Goal: Task Accomplishment & Management: Complete application form

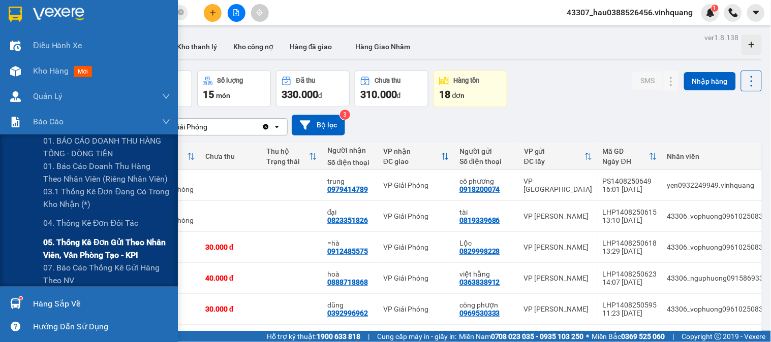
click at [100, 251] on span "05. Thống kê đơn gửi theo nhân viên, văn phòng tạo - KPI" at bounding box center [106, 248] width 127 height 25
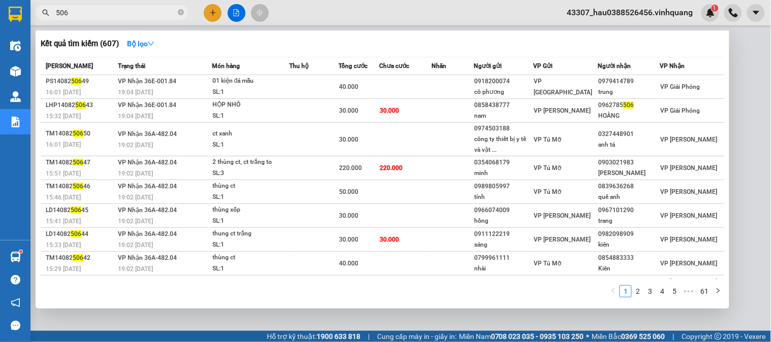
drag, startPoint x: 120, startPoint y: 11, endPoint x: 21, endPoint y: 26, distance: 99.8
click at [18, 28] on section "Kết quả tìm kiếm ( 607 ) Bộ lọc Mã ĐH Trạng thái Món hàng Thu hộ Tổng cước Chưa…" at bounding box center [385, 171] width 771 height 342
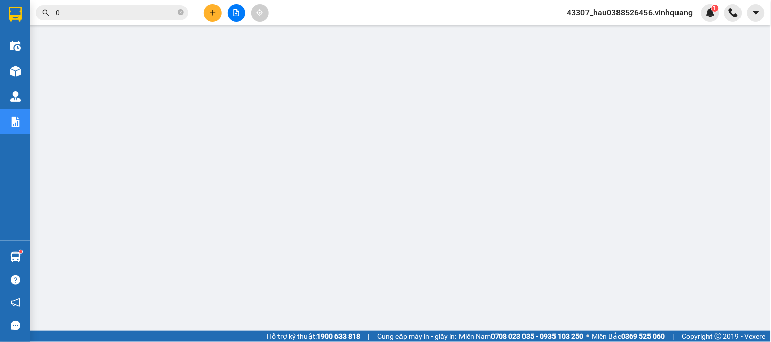
type input "0"
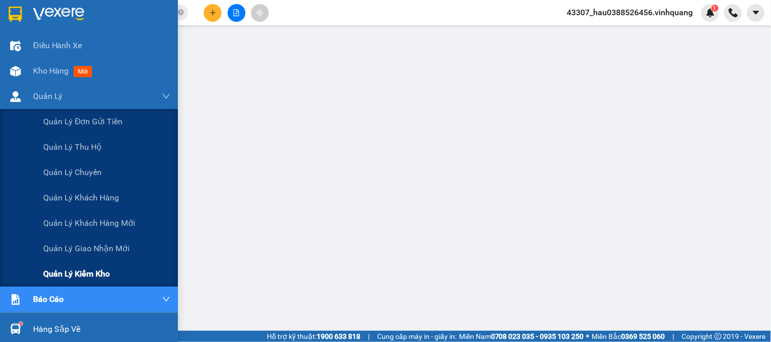
click at [78, 278] on span "Quản lý kiểm kho" at bounding box center [76, 274] width 67 height 13
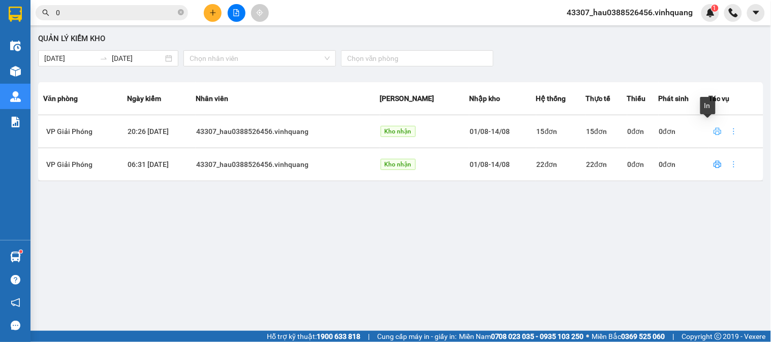
click at [713, 134] on icon "printer" at bounding box center [717, 132] width 8 height 8
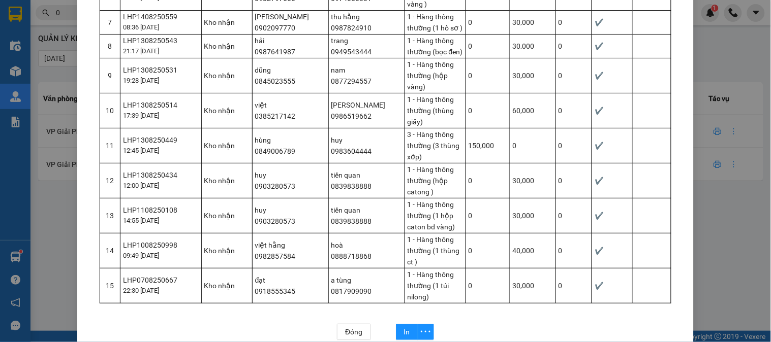
scroll to position [361, 0]
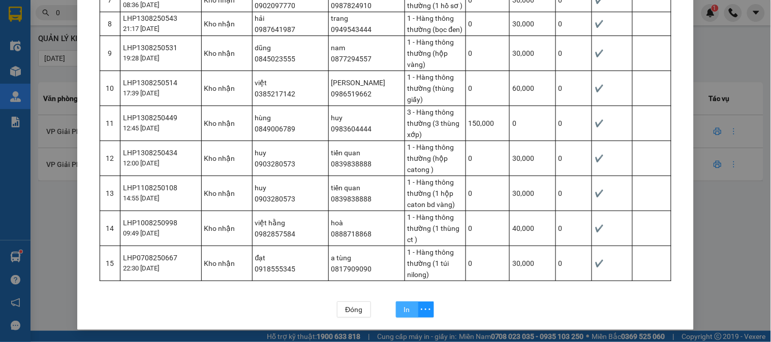
click at [405, 313] on span "In" at bounding box center [407, 309] width 6 height 11
click at [54, 300] on div "Phiếu kiểm kho Kho: VP Giải Phóng Nhân viên: 43307_hau0388526456.vinhquang Hệ t…" at bounding box center [385, 171] width 771 height 342
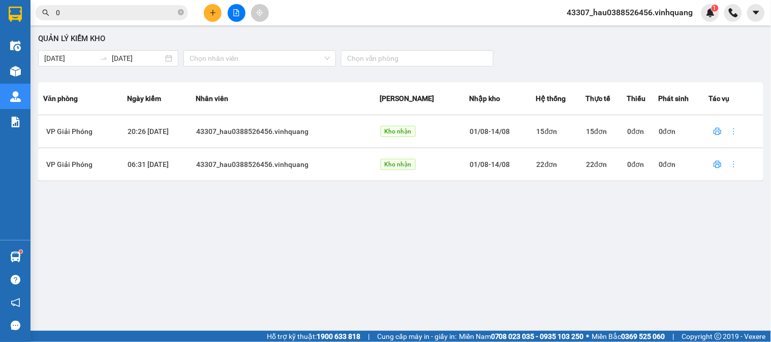
scroll to position [310, 0]
click at [276, 228] on div "Quản lý kiểm kho 14/08/2025 14/08/2025 Chọn nhân viên Chọn văn phòng Văn phòng …" at bounding box center [401, 179] width 730 height 298
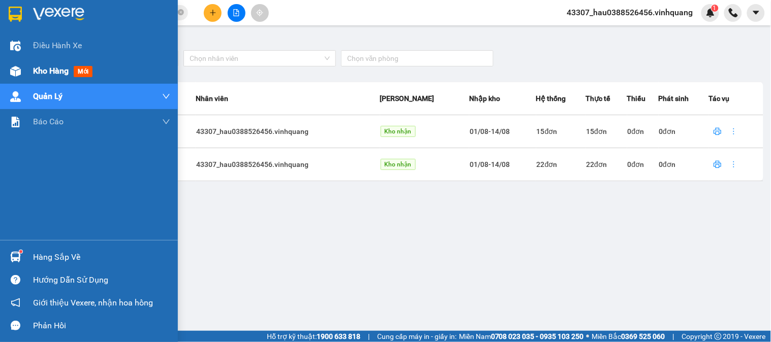
click at [42, 73] on span "Kho hàng" at bounding box center [51, 71] width 36 height 10
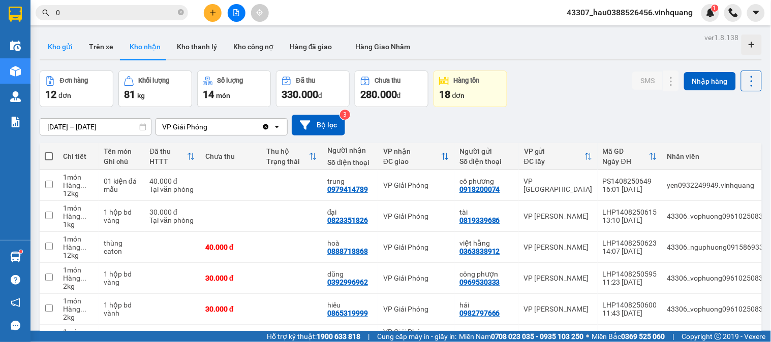
click at [69, 40] on button "Kho gửi" at bounding box center [60, 47] width 41 height 24
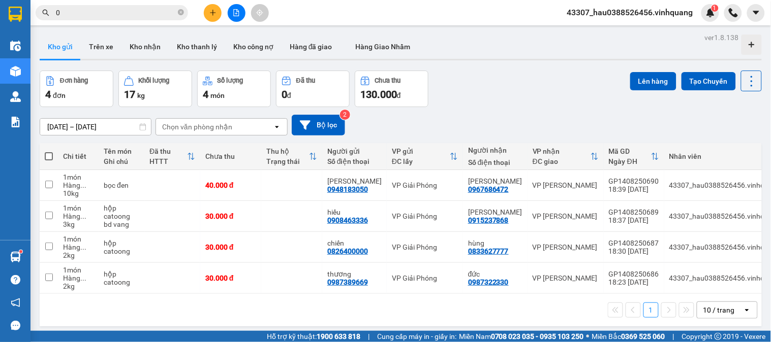
click at [46, 151] on label at bounding box center [49, 156] width 8 height 10
click at [49, 151] on input "checkbox" at bounding box center [49, 151] width 0 height 0
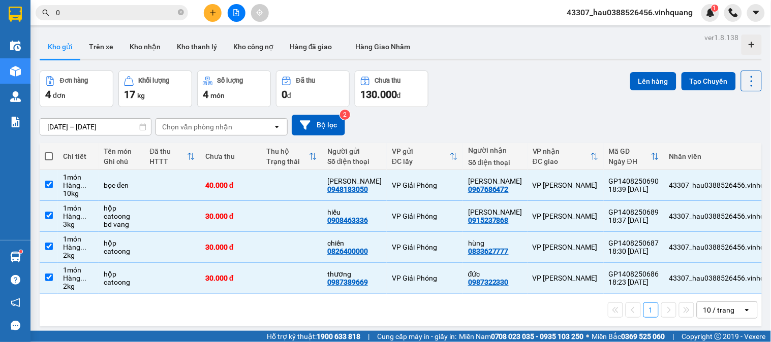
checkbox input "true"
click at [646, 78] on button "Lên hàng" at bounding box center [653, 81] width 46 height 18
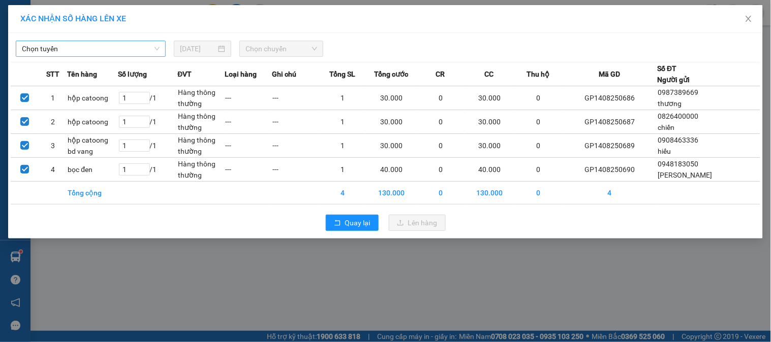
click at [90, 48] on span "Chọn tuyến" at bounding box center [91, 48] width 138 height 15
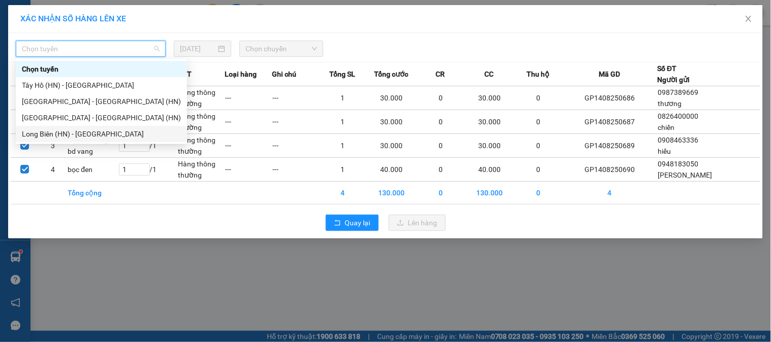
click at [68, 129] on div "Long Biên (HN) - Thanh Hóa" at bounding box center [101, 134] width 159 height 11
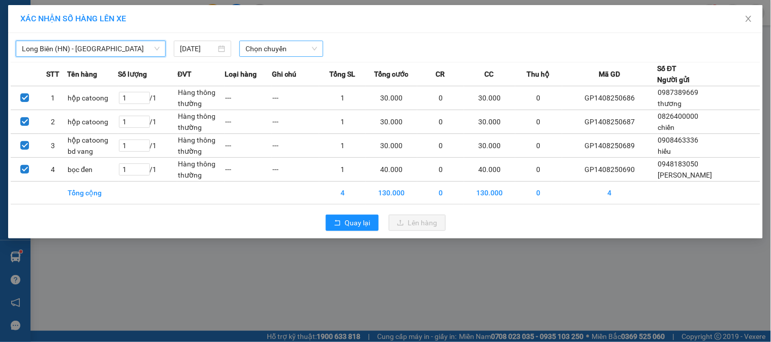
click at [273, 49] on span "Chọn chuyến" at bounding box center [281, 48] width 72 height 15
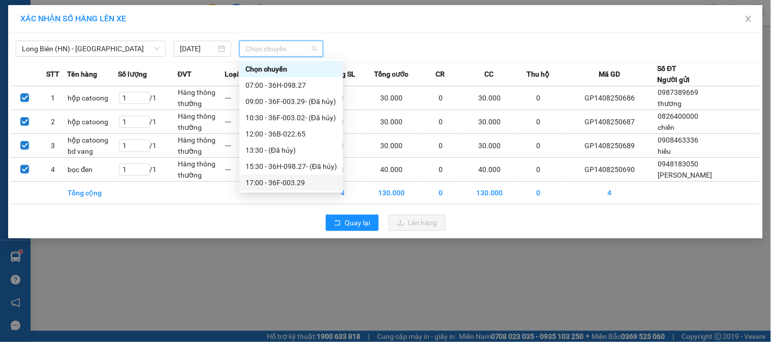
scroll to position [33, 0]
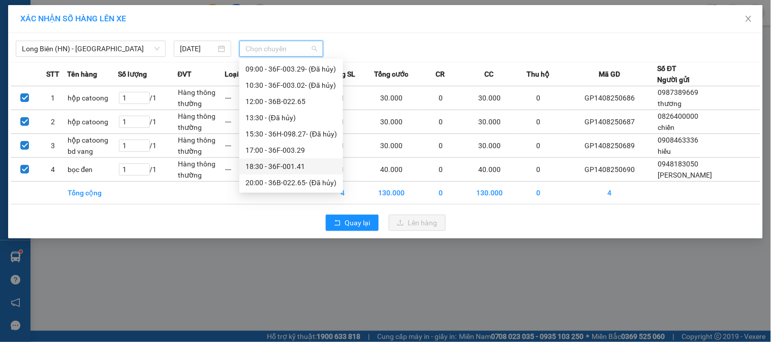
click at [275, 164] on div "18:30 - 36F-001.41" at bounding box center [290, 166] width 91 height 11
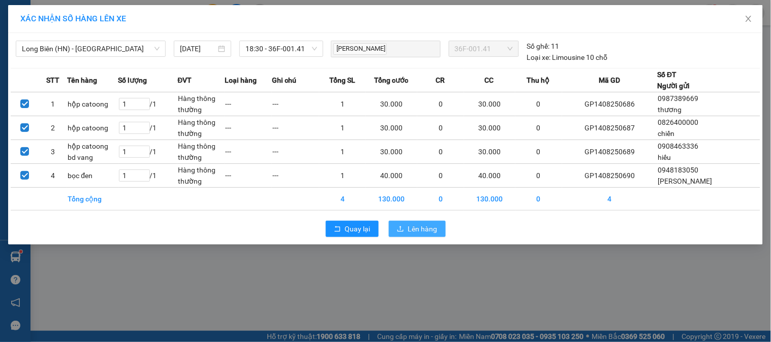
drag, startPoint x: 413, startPoint y: 226, endPoint x: 412, endPoint y: 217, distance: 9.2
click at [413, 227] on span "Lên hàng" at bounding box center [422, 229] width 29 height 11
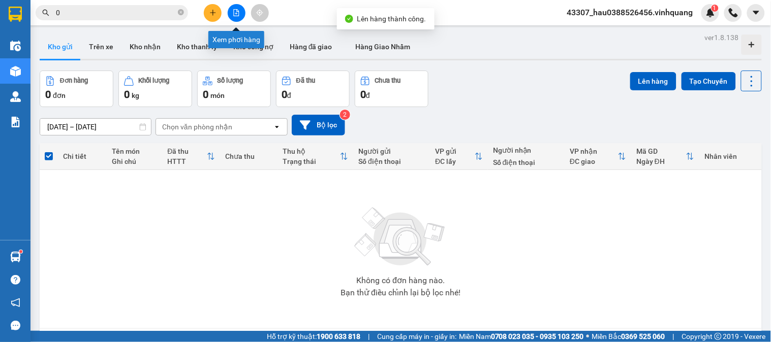
click at [235, 11] on icon "file-add" at bounding box center [236, 12] width 7 height 7
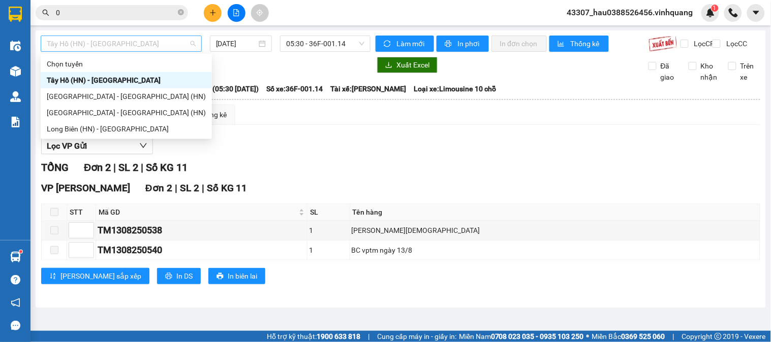
click at [154, 46] on span "Tây Hồ (HN) - Thanh Hóa" at bounding box center [121, 43] width 149 height 15
click at [123, 132] on div "Long Biên (HN) - Thanh Hóa" at bounding box center [126, 128] width 159 height 11
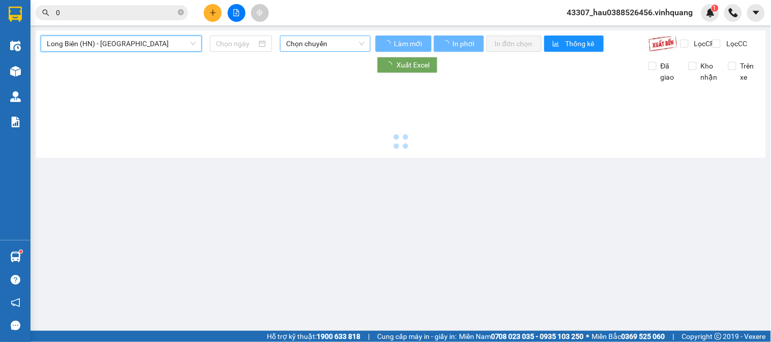
type input "14/08/2025"
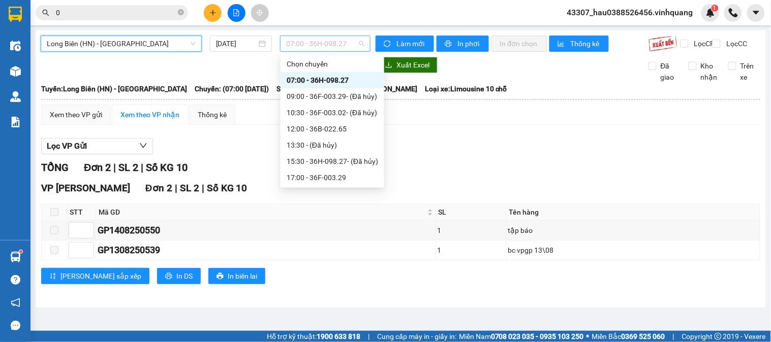
click at [319, 46] on span "07:00 - 36H-098.27" at bounding box center [325, 43] width 78 height 15
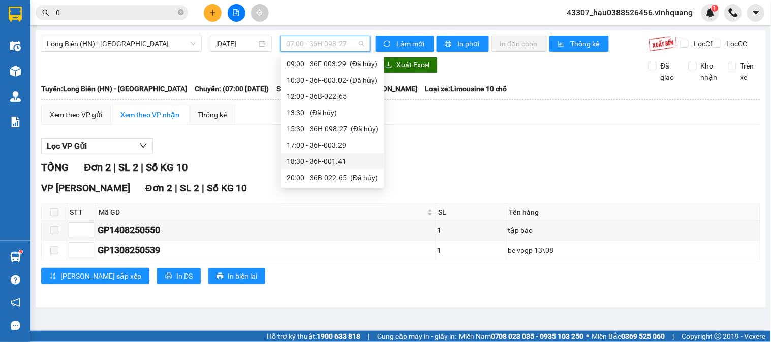
click at [322, 159] on div "18:30 - 36F-001.41" at bounding box center [332, 161] width 91 height 11
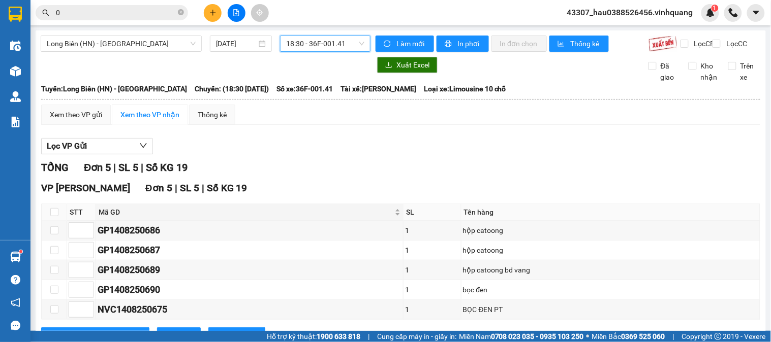
scroll to position [51, 0]
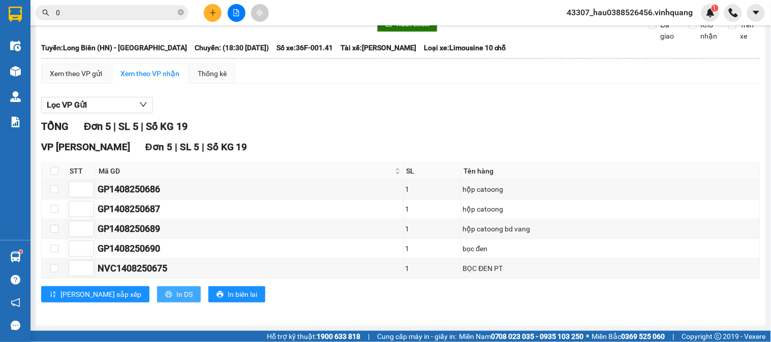
click at [176, 292] on span "In DS" at bounding box center [184, 294] width 16 height 11
click at [333, 95] on div "Lọc VP Gửi TỔNG Đơn 5 | SL 5 | Số KG 19 VP LÊ HỒNG PHONG Đơn 5 | SL 5 | Số KG …" at bounding box center [400, 204] width 719 height 224
click at [210, 11] on icon "plus" at bounding box center [212, 12] width 7 height 7
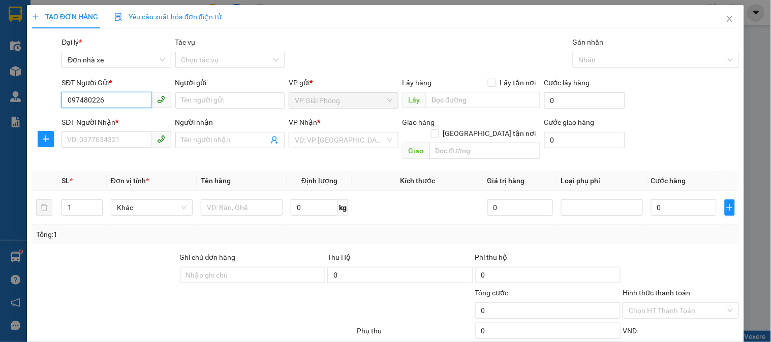
type input "0974802261"
click at [117, 118] on div "0974802261 - Hà Hậu TĐ Hà Nội" at bounding box center [124, 120] width 114 height 11
type input "Hà Hậu TĐ Hà Nội"
type input "0889232323"
type input "CTY. VĨNH QUANG"
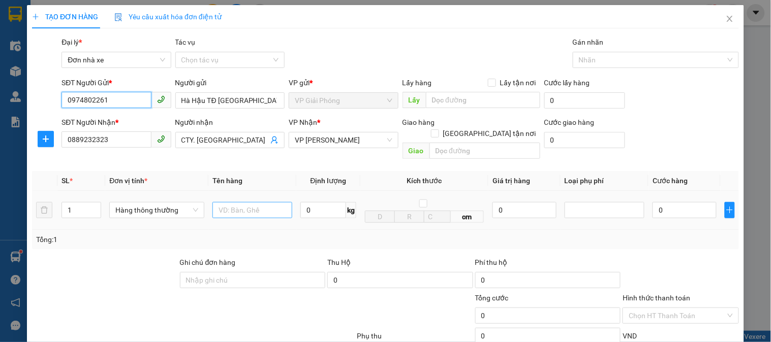
type input "0974802261"
click at [246, 202] on input "text" at bounding box center [252, 210] width 80 height 16
type input "báo cáo VPGP ngày 14/8"
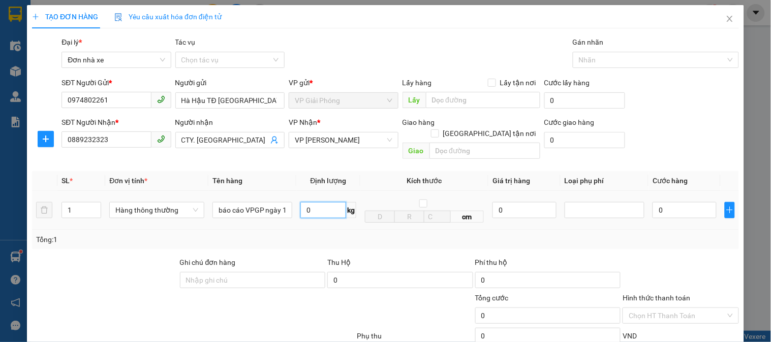
click at [308, 202] on input "0" at bounding box center [323, 210] width 46 height 16
type input "2"
click at [360, 217] on td "cm" at bounding box center [424, 210] width 128 height 39
type input "30.000"
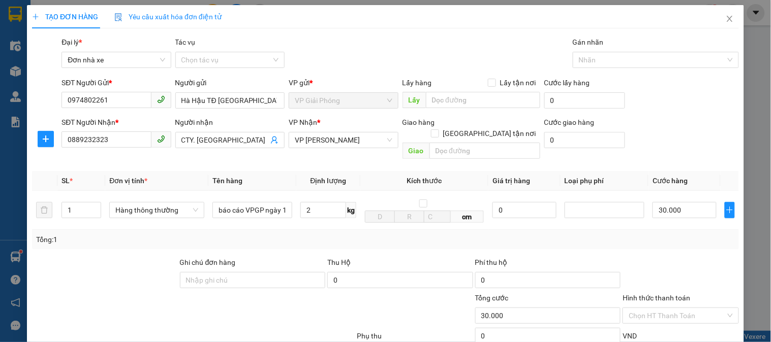
type input "30.000"
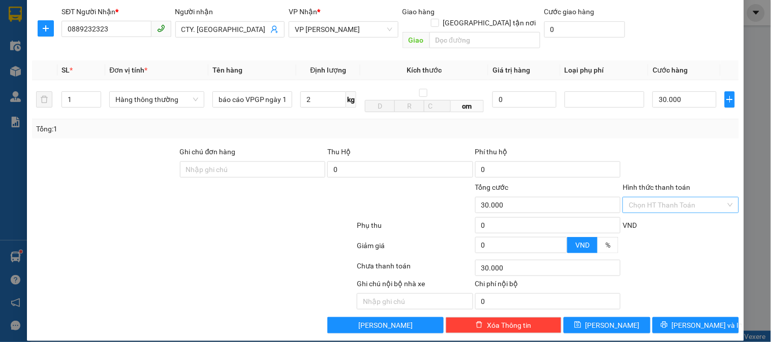
click at [657, 198] on input "Hình thức thanh toán" at bounding box center [677, 205] width 97 height 15
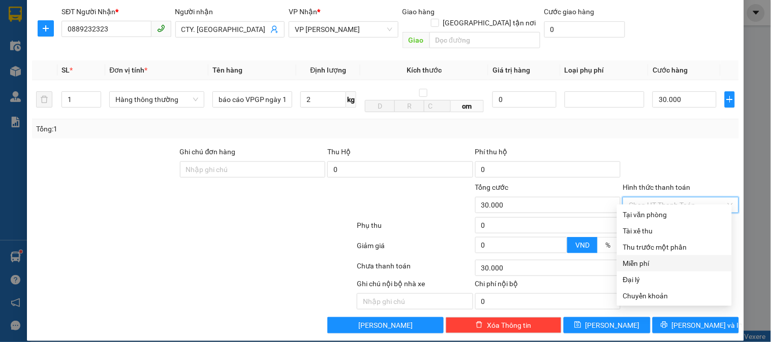
click at [646, 263] on div "Miễn phí" at bounding box center [674, 263] width 103 height 11
type input "0"
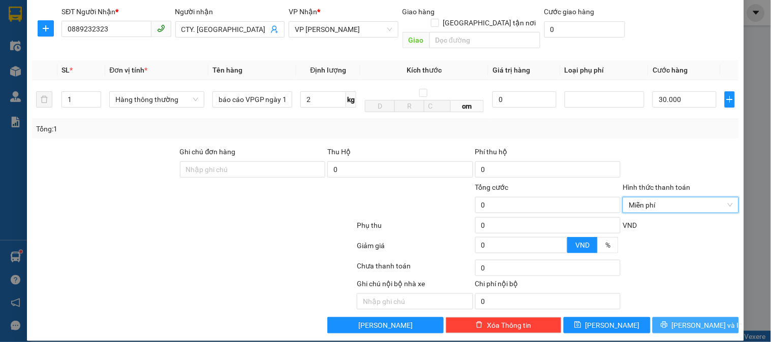
click at [683, 320] on span "[PERSON_NAME] và In" at bounding box center [707, 325] width 71 height 11
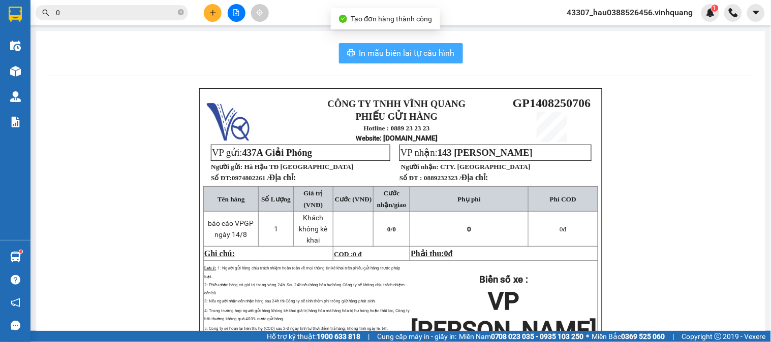
click at [364, 52] on span "In mẫu biên lai tự cấu hình" at bounding box center [407, 53] width 96 height 13
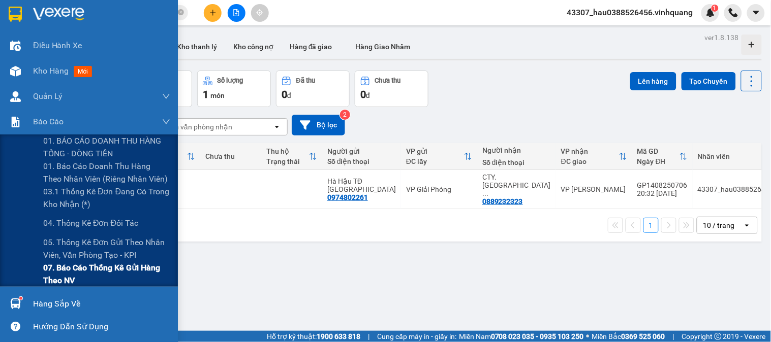
click at [89, 270] on span "07. Báo cáo thống kê gửi hàng theo NV" at bounding box center [106, 274] width 127 height 25
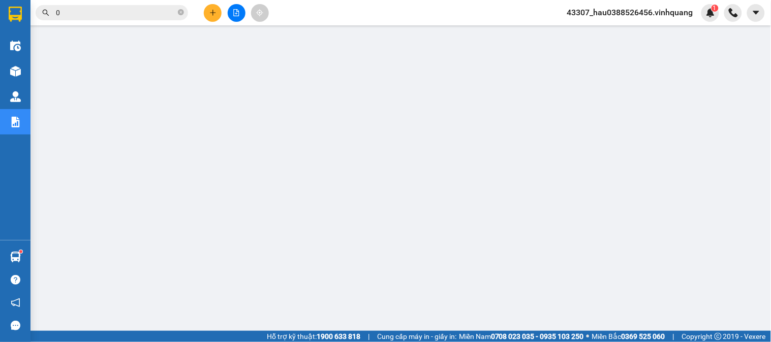
click at [124, 22] on div "Kết quả tìm kiếm ( 607 ) Bộ lọc Mã ĐH Trạng thái Món hàng Thu hộ Tổng cước Chưa…" at bounding box center [385, 12] width 771 height 25
click at [117, 14] on input "0" at bounding box center [116, 12] width 120 height 11
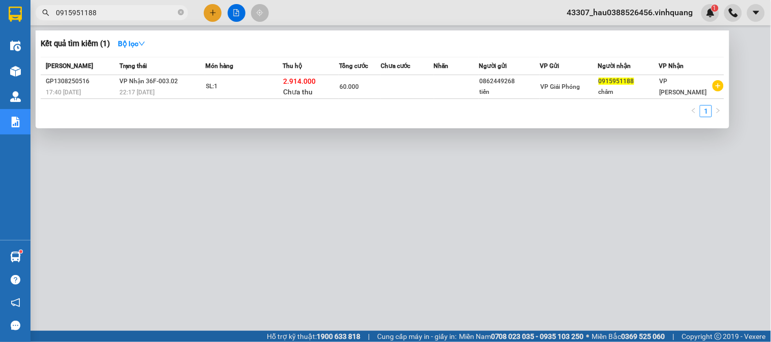
type input "0915951188"
click at [403, 298] on div at bounding box center [385, 171] width 771 height 342
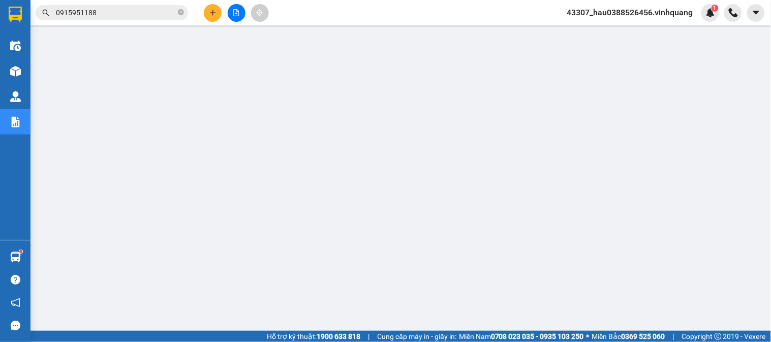
click at [122, 8] on input "0915951188" at bounding box center [116, 12] width 120 height 11
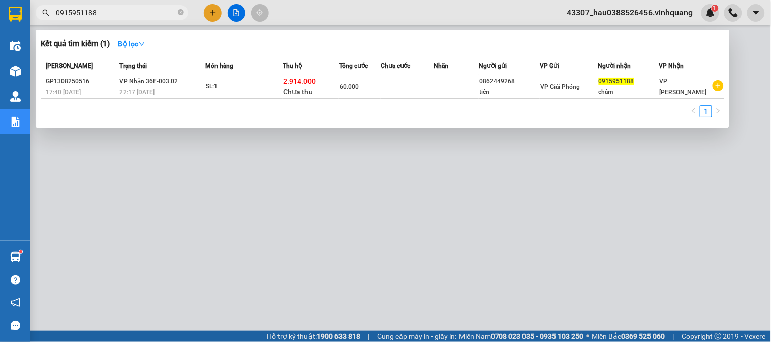
click at [381, 252] on div at bounding box center [385, 171] width 771 height 342
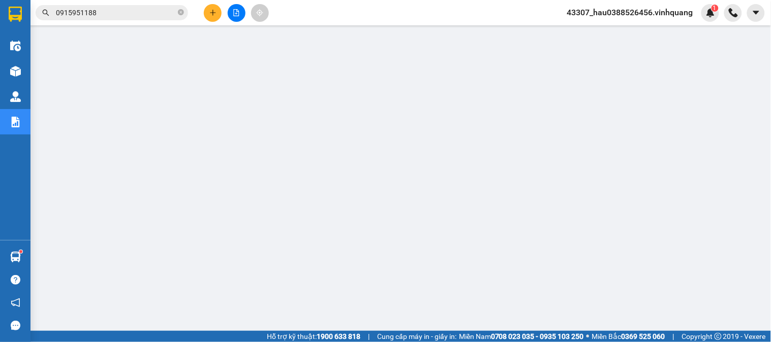
click at [647, 12] on span "43307_hau0388526456.vinhquang" at bounding box center [630, 12] width 142 height 13
click at [613, 34] on span "Đăng xuất" at bounding box center [636, 31] width 120 height 11
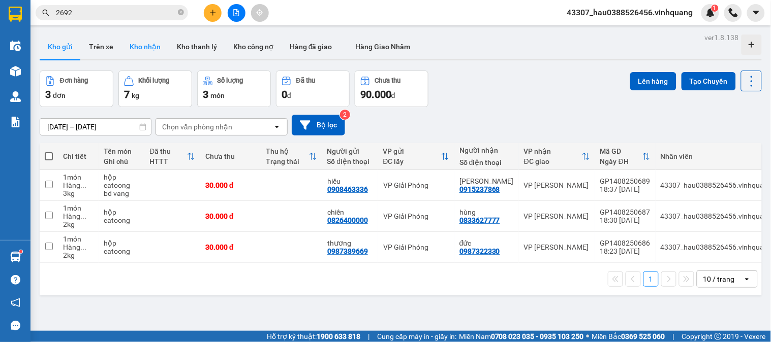
click at [150, 49] on button "Kho nhận" at bounding box center [144, 47] width 47 height 24
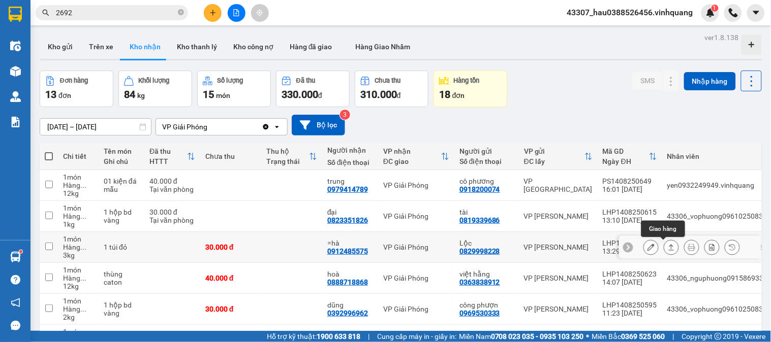
click at [668, 247] on icon at bounding box center [671, 247] width 7 height 7
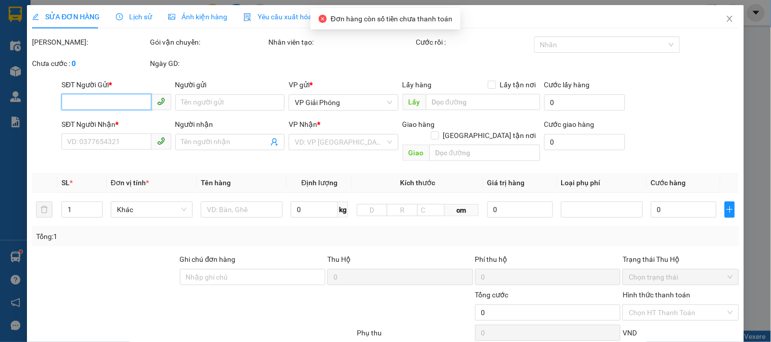
type input "0829998228"
type input "Lộc"
type input "0912485575"
type input "=hà"
type input "30.000"
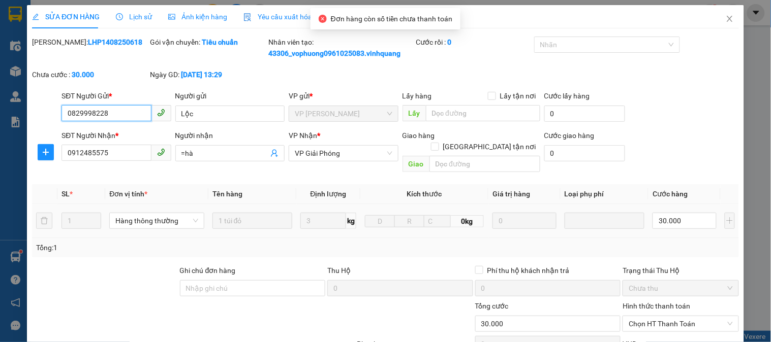
scroll to position [113, 0]
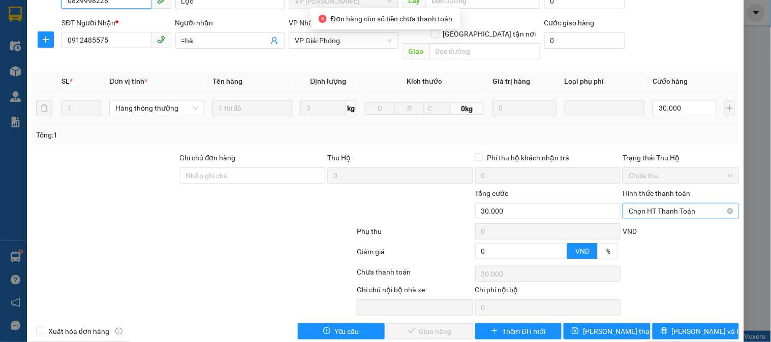
click at [673, 204] on span "Chọn HT Thanh Toán" at bounding box center [681, 211] width 104 height 15
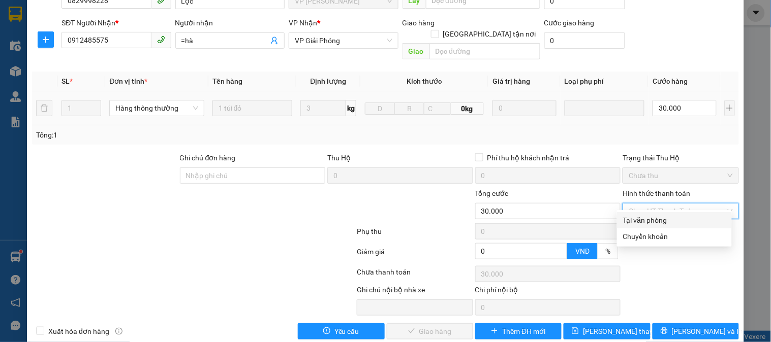
click at [669, 222] on div "Tại văn phòng" at bounding box center [674, 220] width 103 height 11
type input "0"
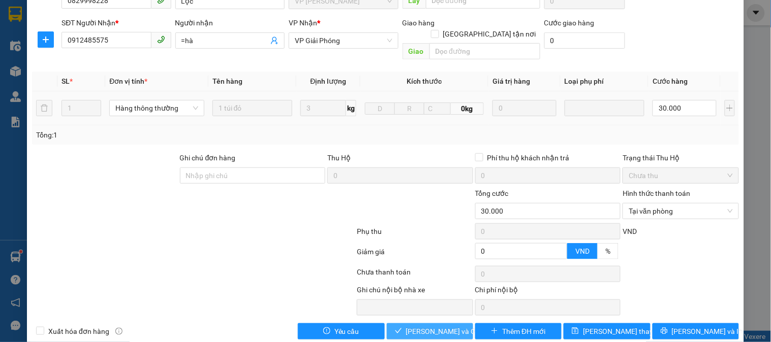
click at [422, 326] on span "[PERSON_NAME] và Giao hàng" at bounding box center [455, 331] width 98 height 11
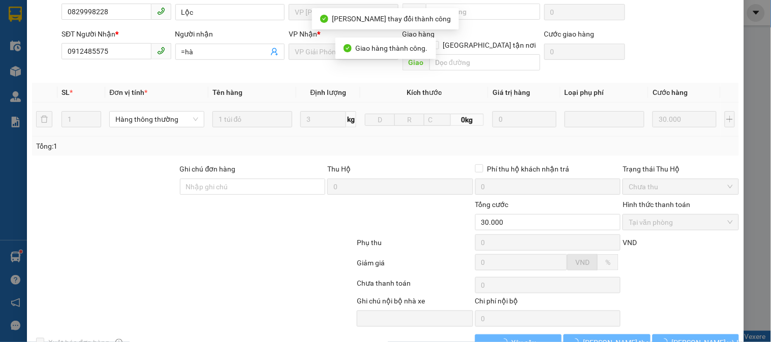
scroll to position [124, 0]
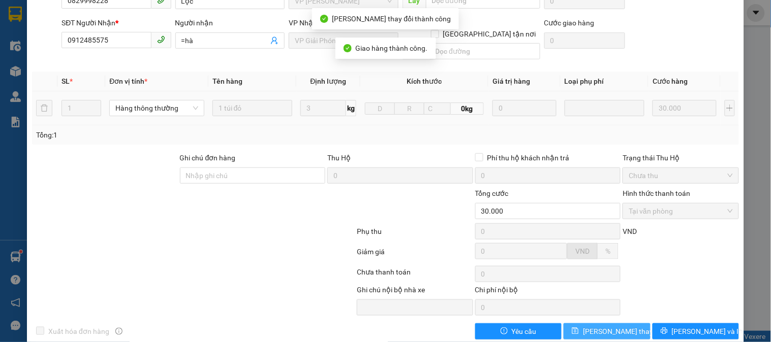
click at [607, 326] on span "[PERSON_NAME] thay đổi" at bounding box center [623, 331] width 81 height 11
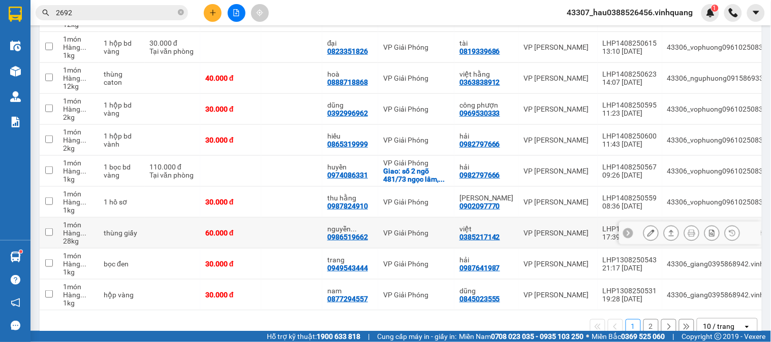
scroll to position [195, 0]
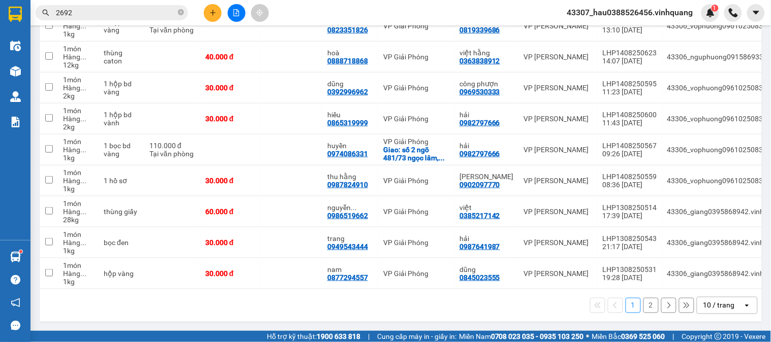
click at [645, 302] on button "2" at bounding box center [650, 305] width 15 height 15
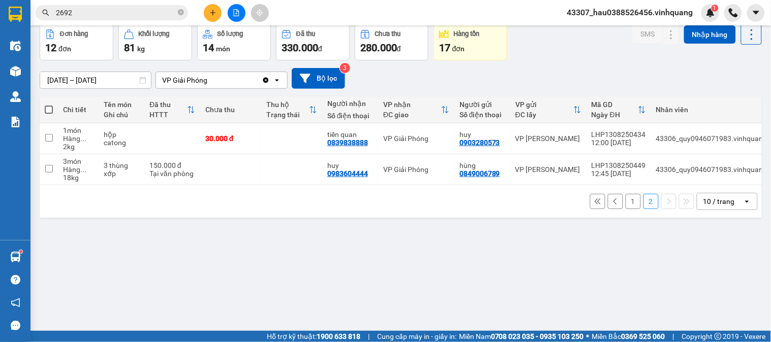
click at [338, 277] on div "ver 1.8.138 Kho gửi Trên xe Kho nhận Kho thanh lý Kho công nợ Hàng đã giao Hàng…" at bounding box center [401, 155] width 730 height 342
